Goal: Browse casually: Explore the website without a specific task or goal

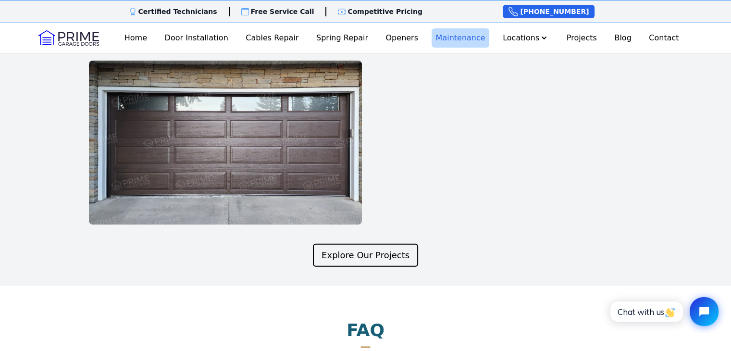
scroll to position [2149, 0]
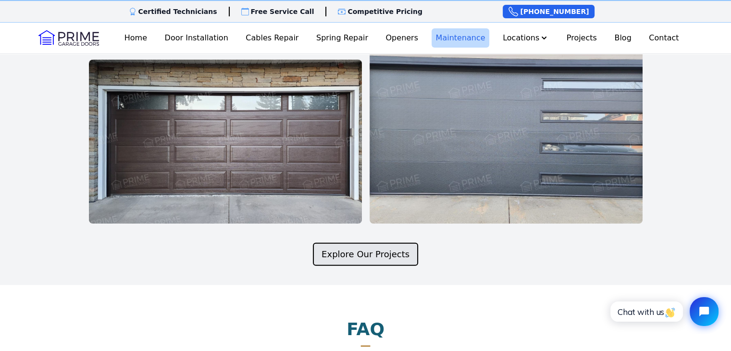
click at [367, 266] on link "Explore Our Projects" at bounding box center [365, 254] width 105 height 23
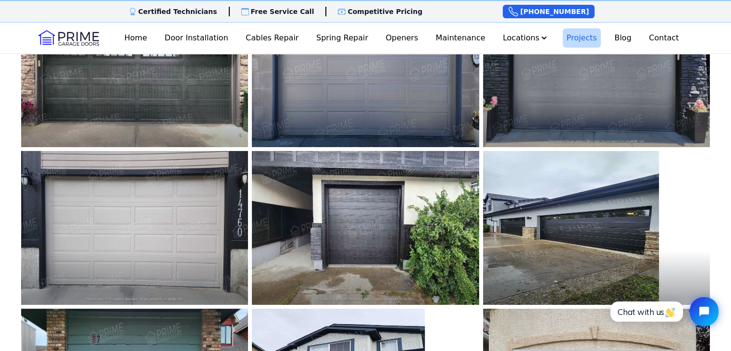
scroll to position [26, 0]
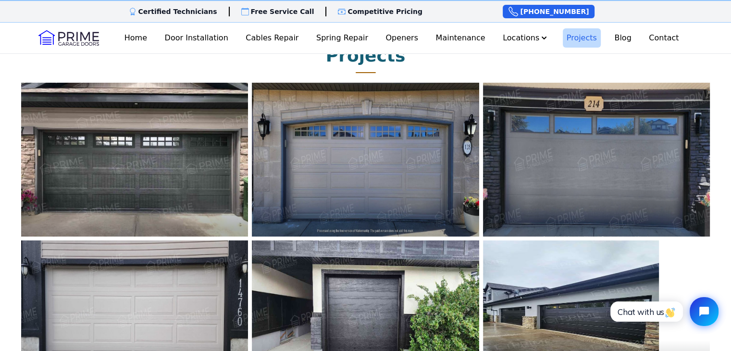
click at [620, 160] on img at bounding box center [596, 159] width 250 height 169
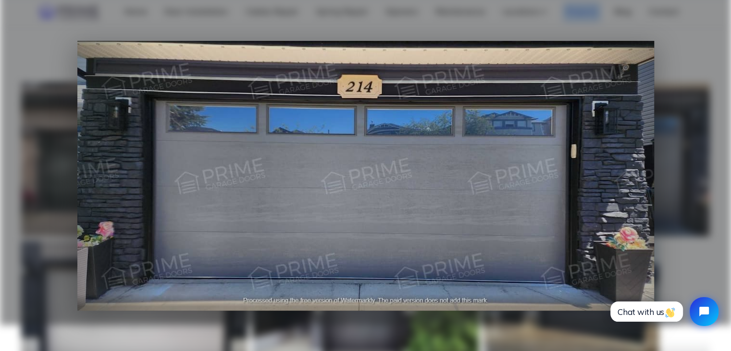
click at [620, 160] on div at bounding box center [631, 175] width 46 height 61
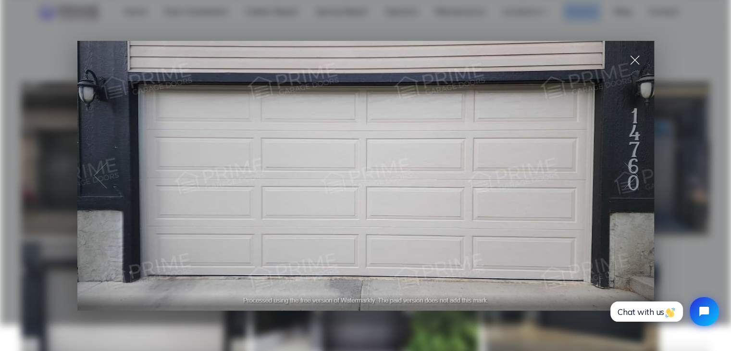
click at [634, 59] on span at bounding box center [634, 60] width 38 height 38
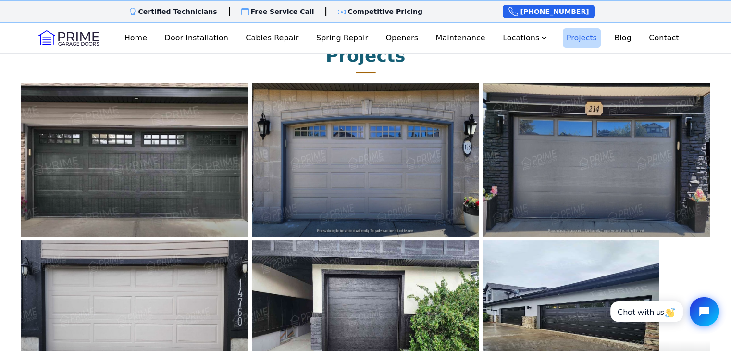
click at [134, 191] on img at bounding box center [135, 159] width 250 height 169
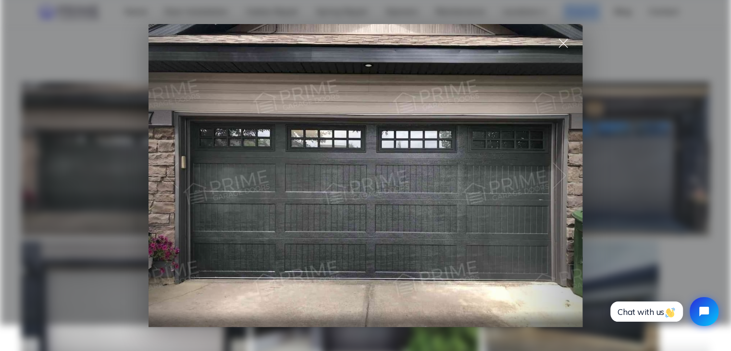
click at [558, 37] on span at bounding box center [563, 43] width 38 height 38
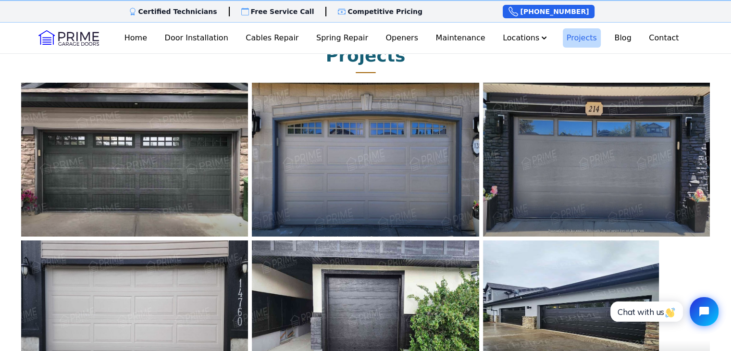
click at [404, 169] on img at bounding box center [366, 159] width 250 height 169
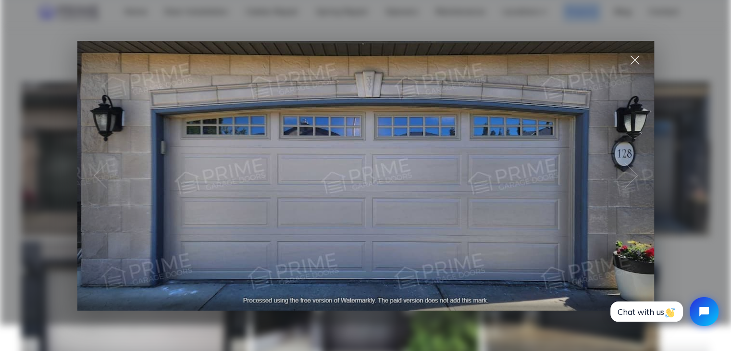
click at [636, 56] on span at bounding box center [634, 60] width 38 height 38
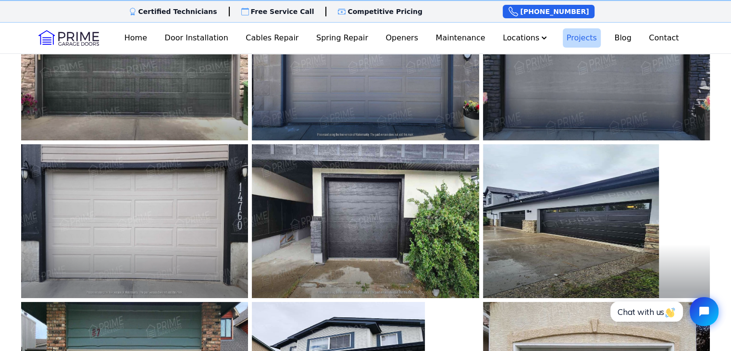
scroll to position [261, 0]
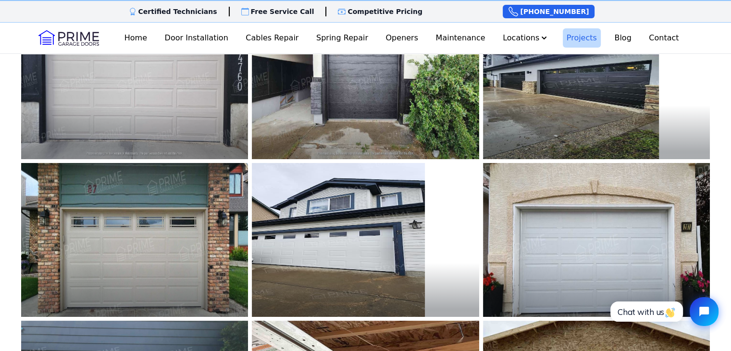
click at [144, 238] on img at bounding box center [135, 239] width 250 height 169
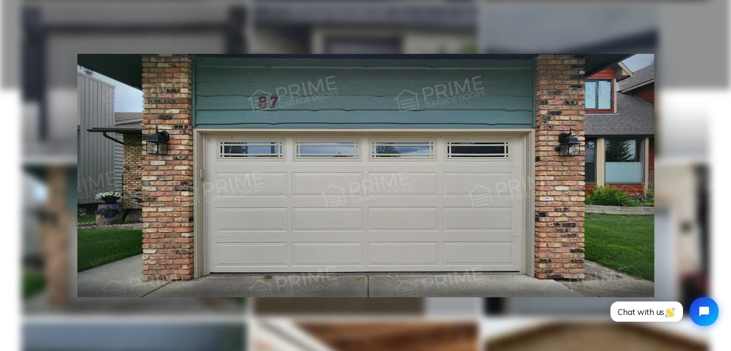
scroll to position [194, 0]
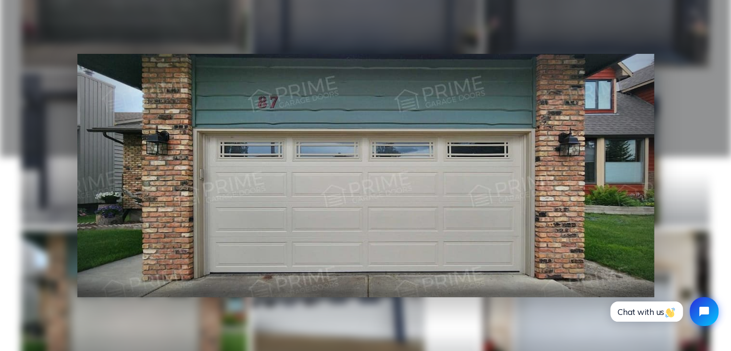
click at [686, 49] on div at bounding box center [365, 175] width 731 height 351
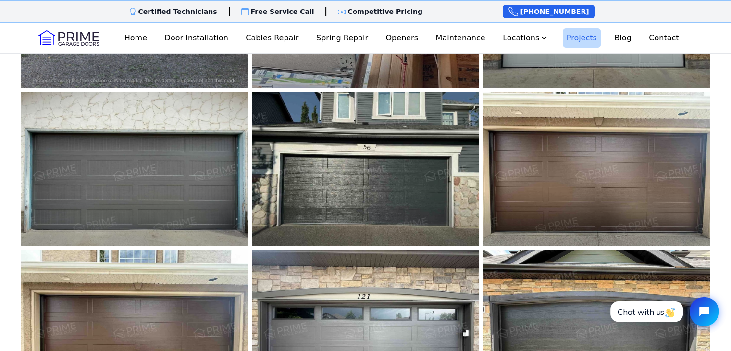
scroll to position [0, 0]
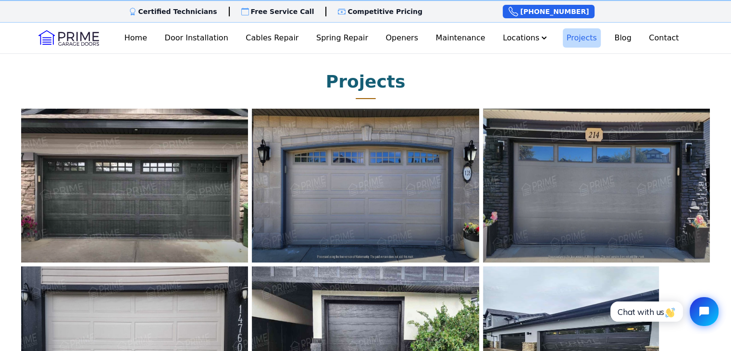
click at [71, 37] on img at bounding box center [68, 37] width 61 height 15
click at [119, 35] on div "Home Door Installation Cables Repair Spring Repair Openers Maintenance Location…" at bounding box center [401, 37] width 582 height 19
click at [142, 41] on link "Home" at bounding box center [136, 37] width 30 height 19
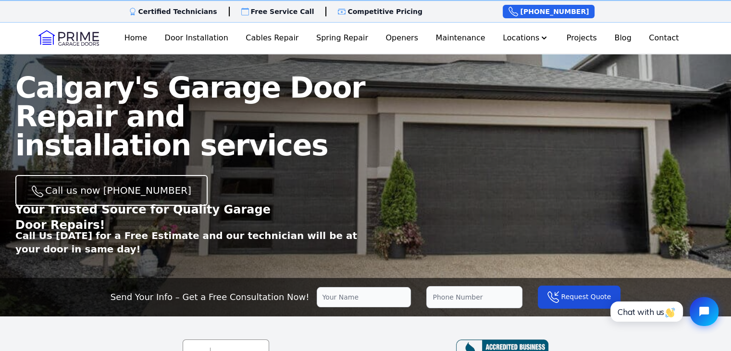
scroll to position [24, 0]
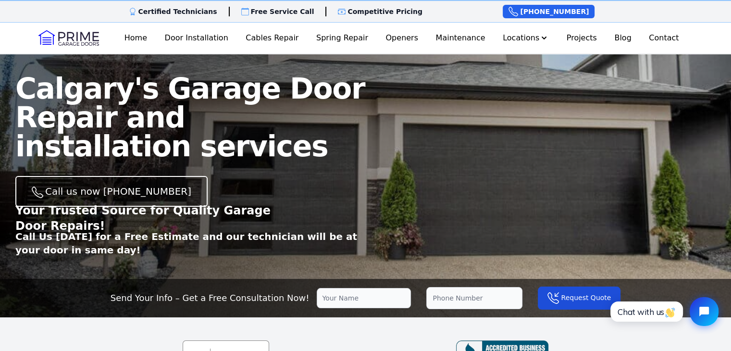
click at [254, 177] on div "Calgary's Garage Door Repair and installation services Call us now [PHONE_NUMBE…" at bounding box center [190, 165] width 350 height 183
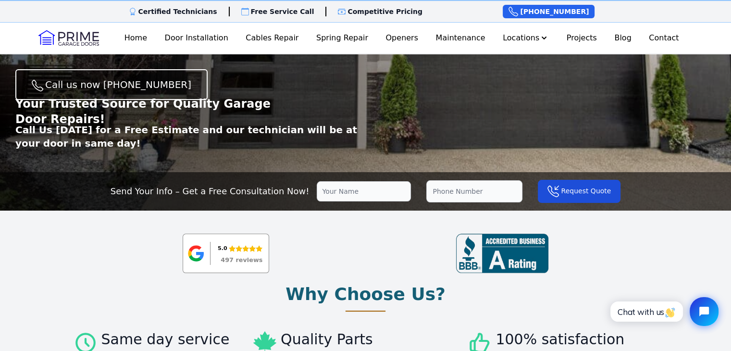
scroll to position [0, 0]
